Goal: Task Accomplishment & Management: Manage account settings

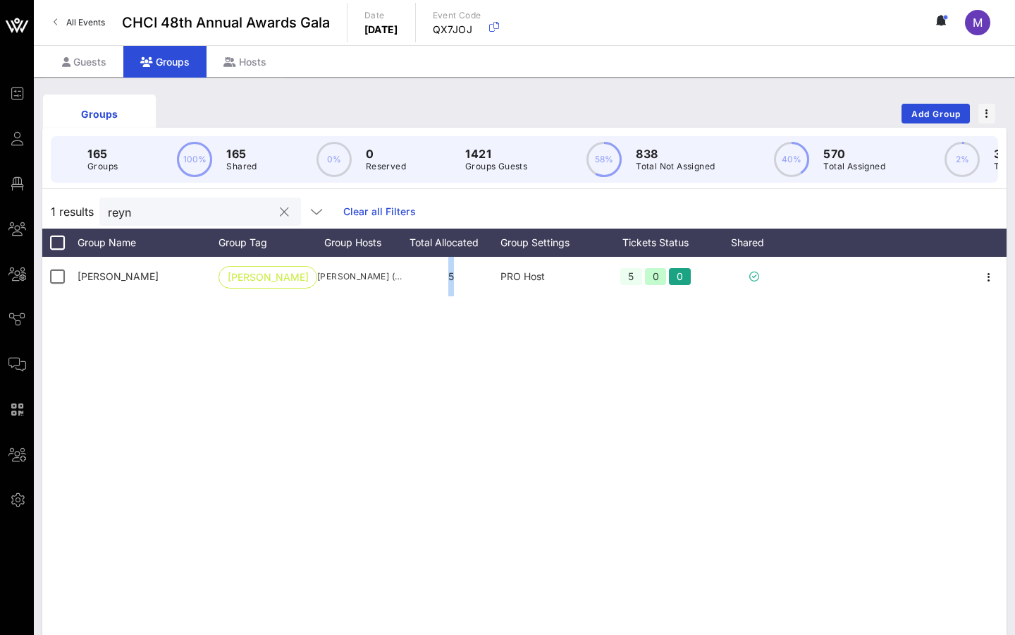
click at [280, 214] on button "clear icon" at bounding box center [284, 212] width 9 height 14
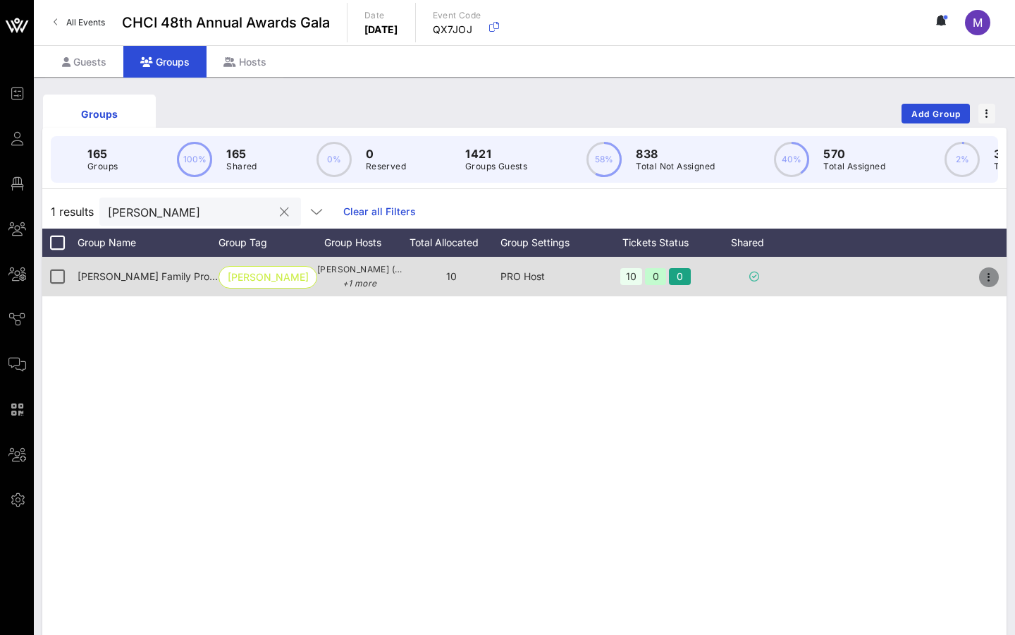
click at [990, 279] on icon "button" at bounding box center [989, 277] width 17 height 17
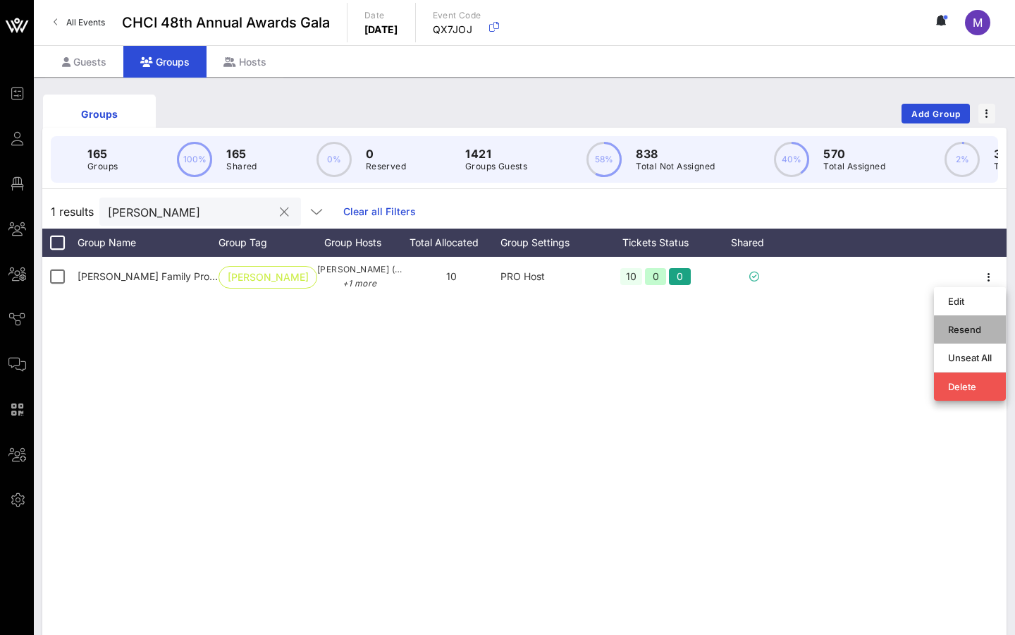
click at [966, 320] on div "Resend" at bounding box center [970, 329] width 44 height 23
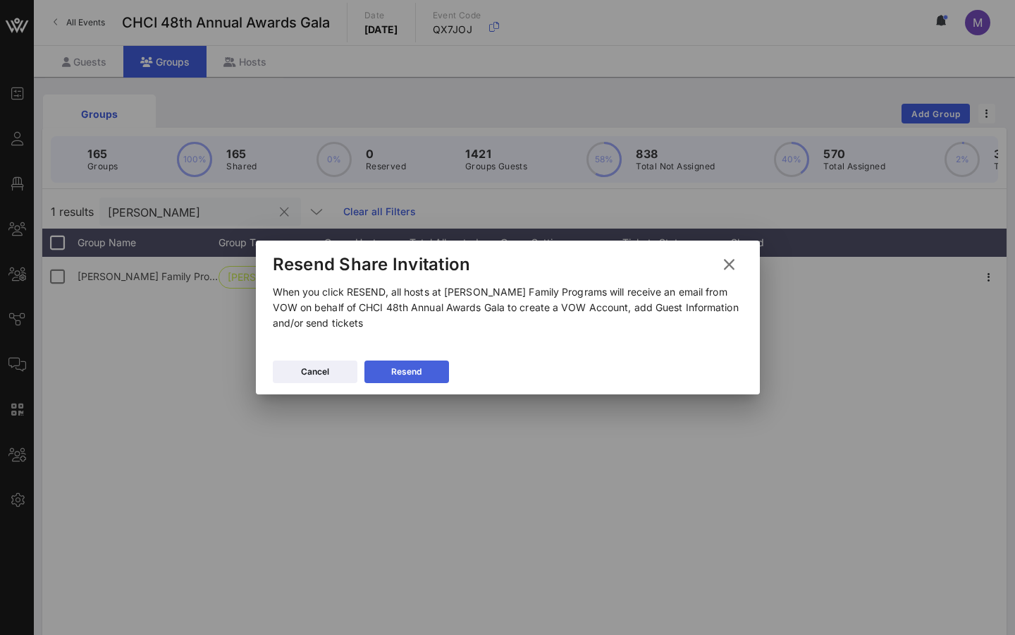
click at [428, 370] on button "Resend" at bounding box center [407, 371] width 85 height 23
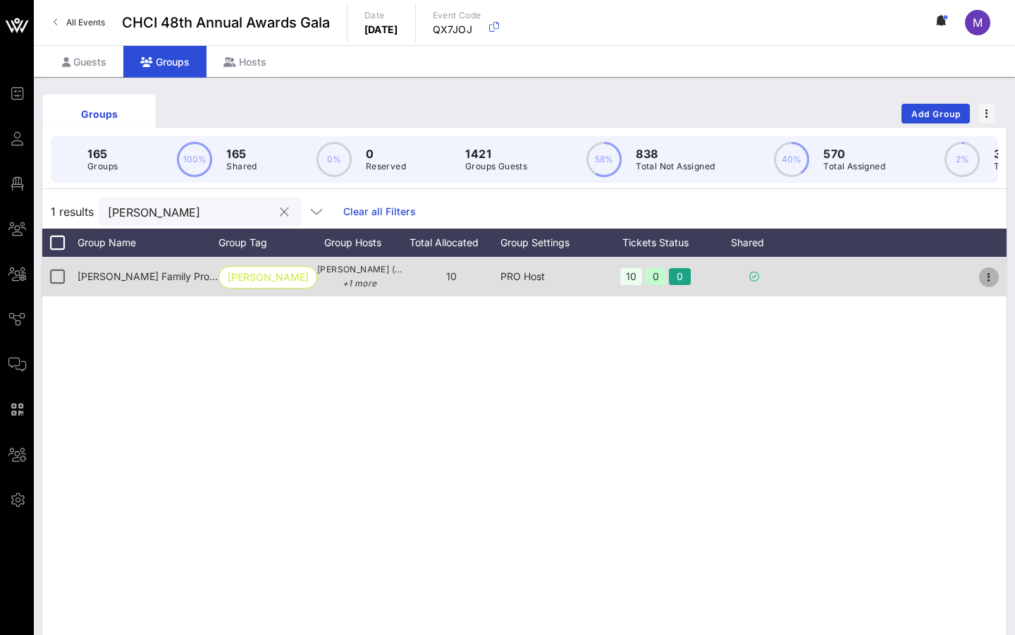
click at [990, 279] on icon "button" at bounding box center [989, 277] width 17 height 17
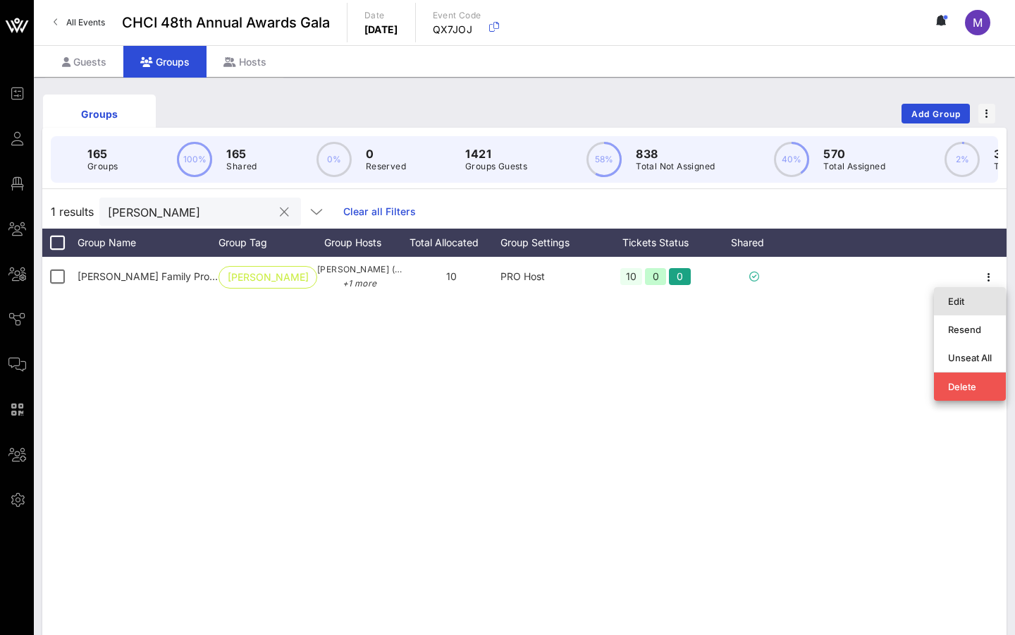
click at [960, 309] on div "Edit" at bounding box center [970, 301] width 44 height 23
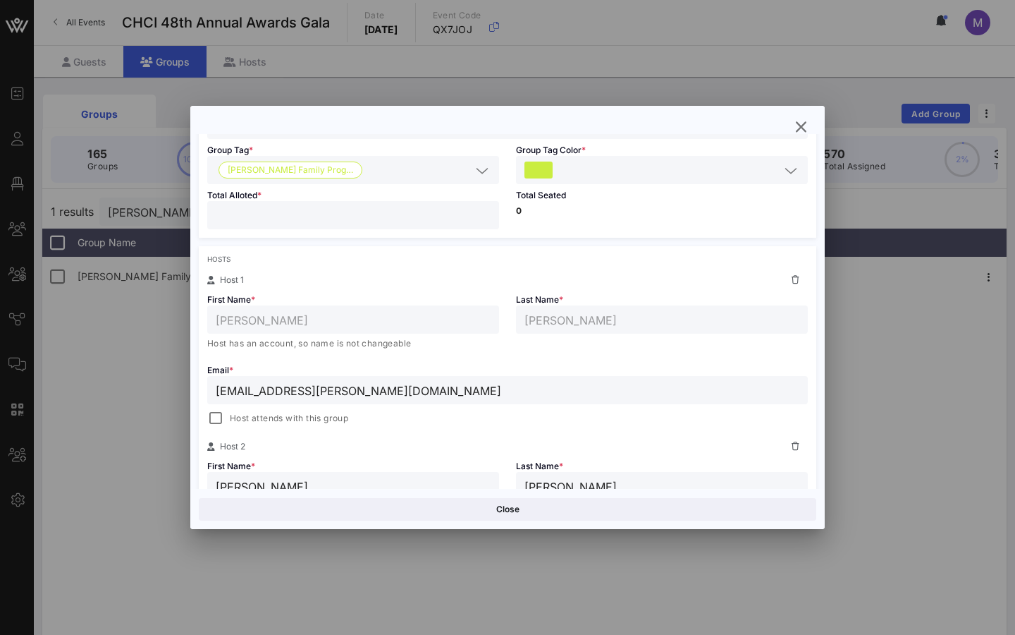
scroll to position [135, 0]
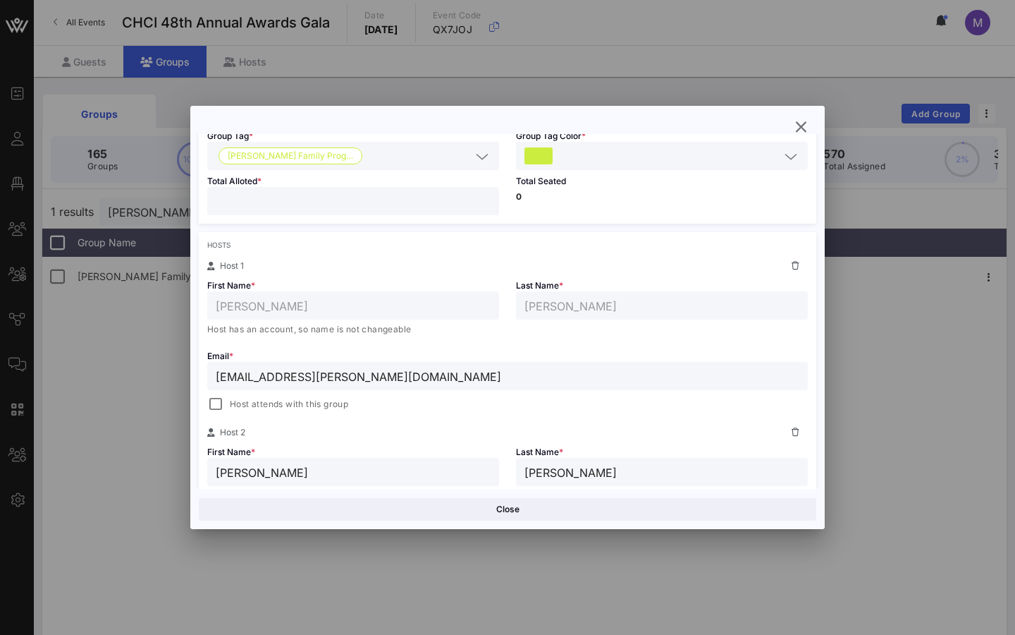
click at [331, 379] on input "[EMAIL_ADDRESS][PERSON_NAME][DOMAIN_NAME]" at bounding box center [508, 376] width 584 height 18
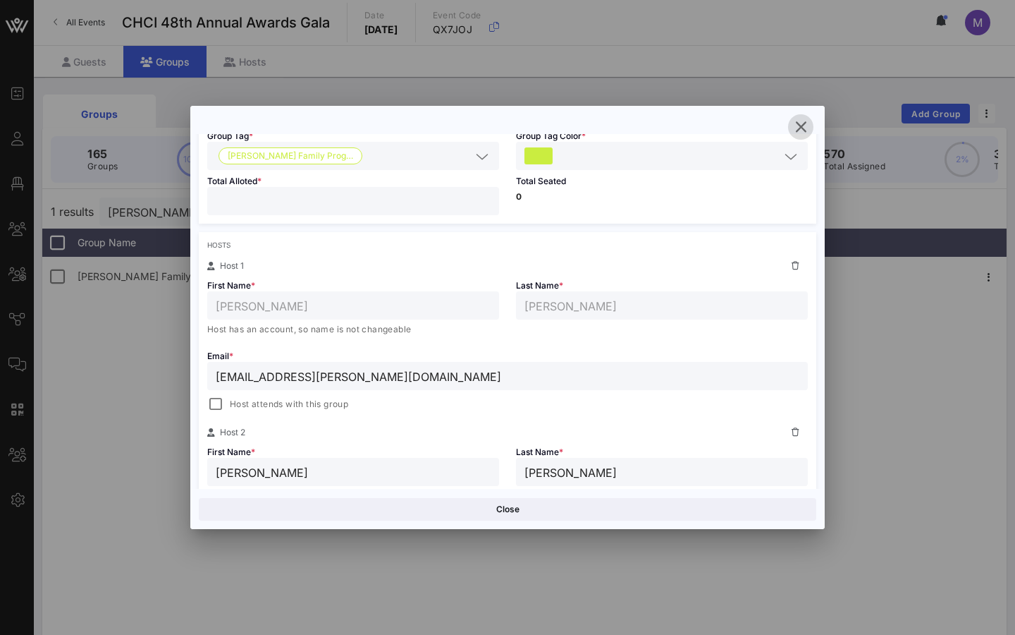
click at [794, 135] on icon "button" at bounding box center [801, 126] width 17 height 17
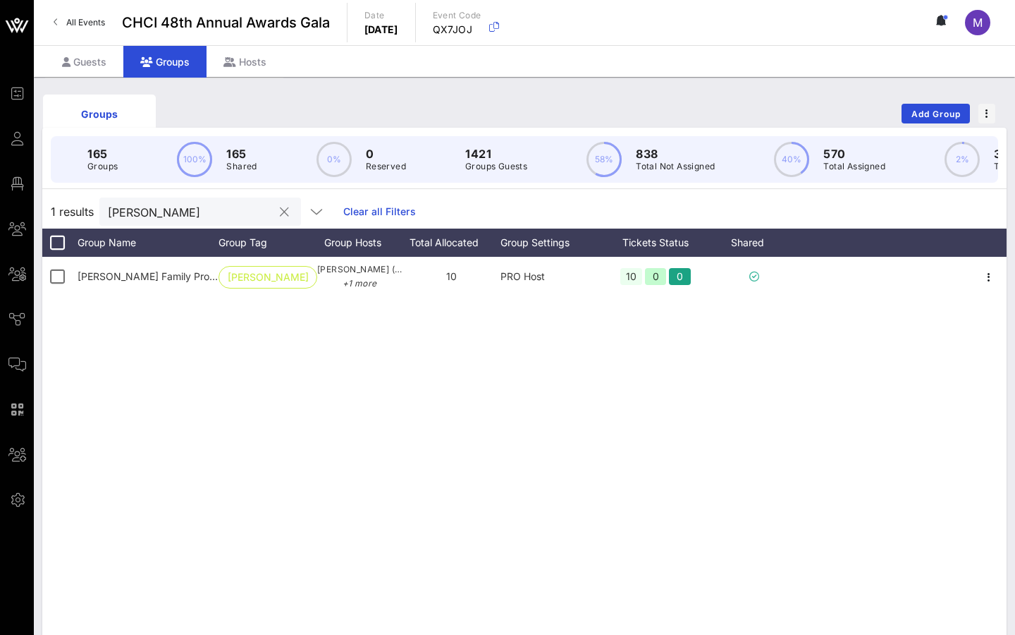
click at [273, 204] on div at bounding box center [283, 212] width 20 height 17
click at [210, 205] on input "[PERSON_NAME]" at bounding box center [190, 211] width 165 height 18
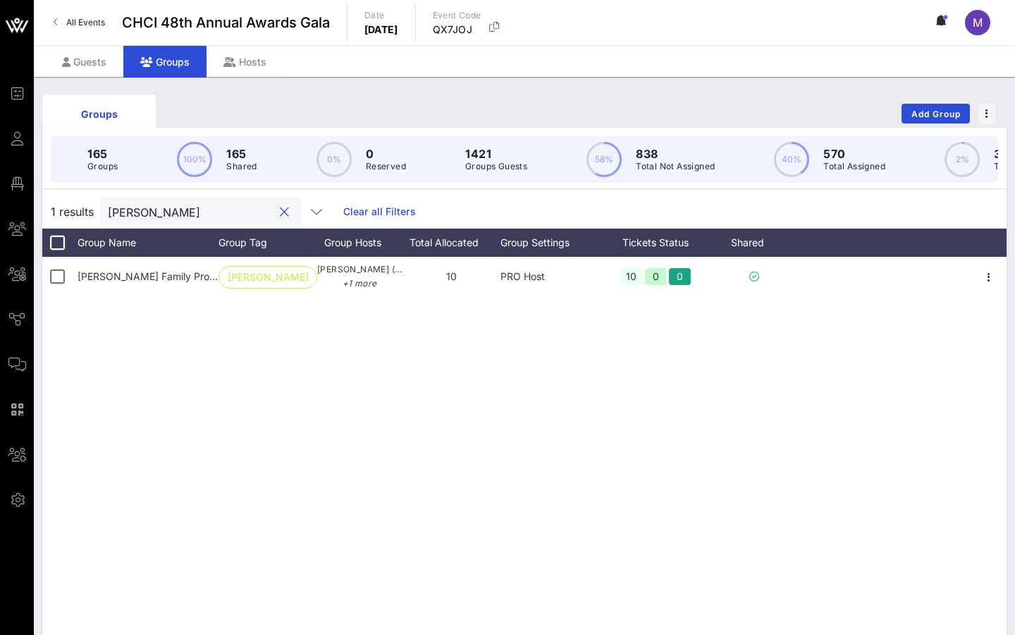
paste input "Southern Poverty Law Center"
type input "Southern Poverty Law Center"
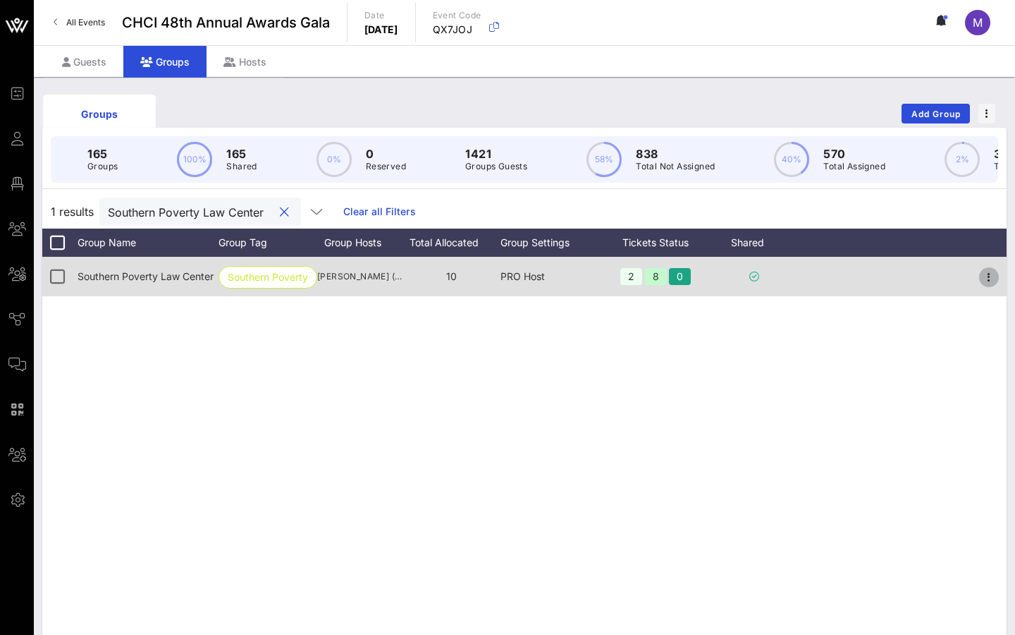
click at [988, 284] on icon "button" at bounding box center [989, 277] width 17 height 17
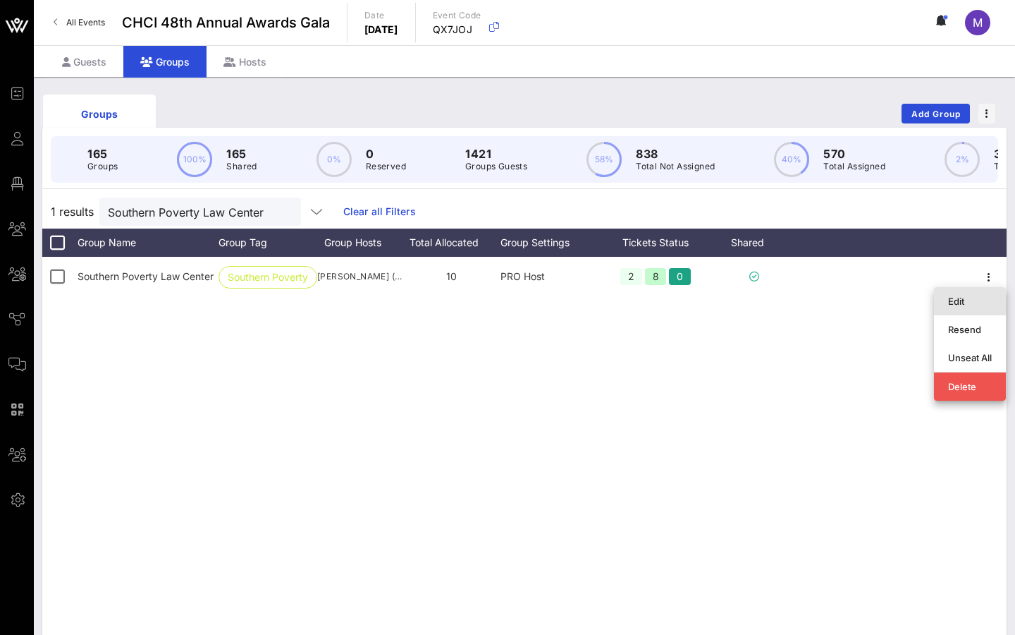
click at [964, 299] on div "Edit" at bounding box center [970, 300] width 44 height 11
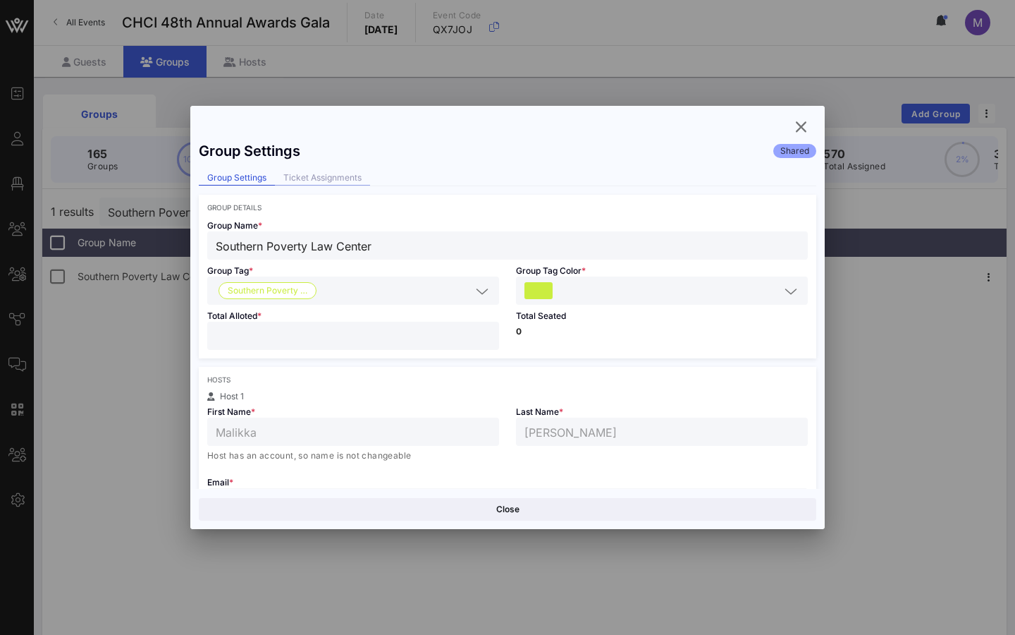
click at [353, 173] on div "Ticket Assignments" at bounding box center [322, 178] width 95 height 15
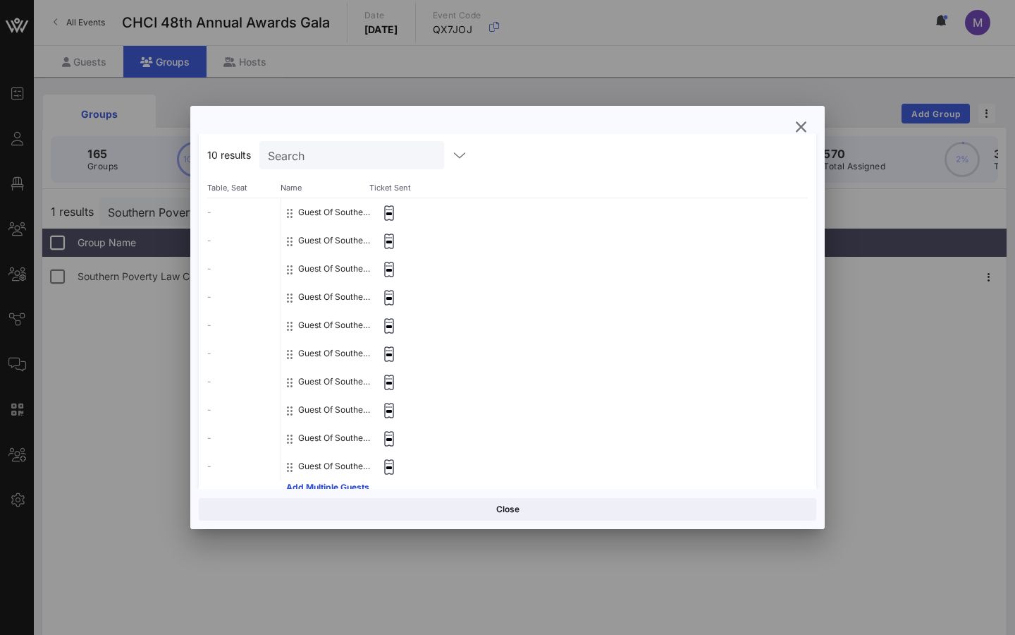
scroll to position [149, 0]
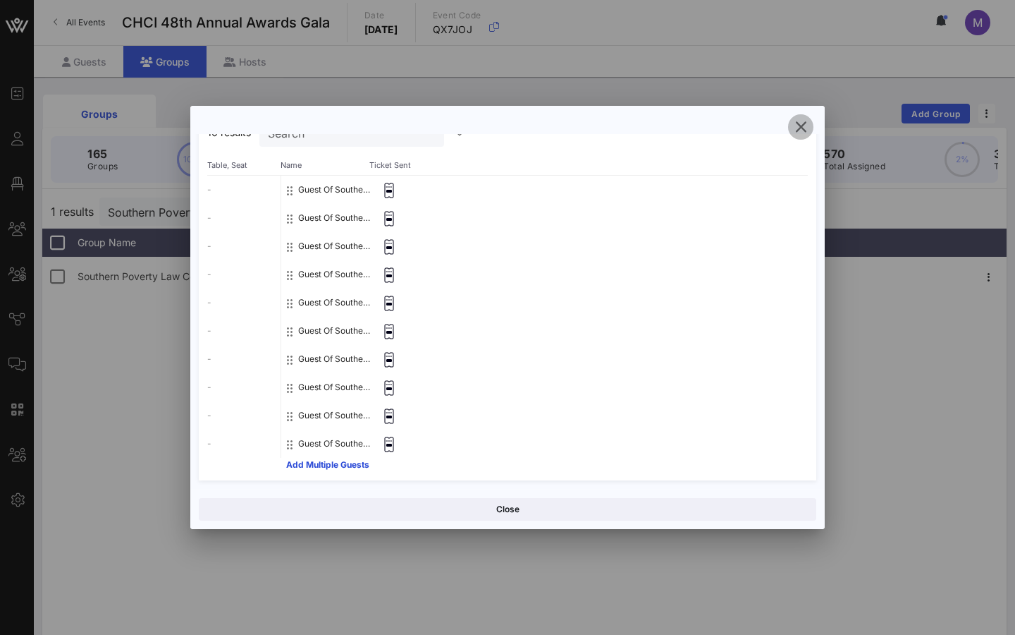
click at [794, 134] on icon "button" at bounding box center [801, 126] width 17 height 17
